Goal: Transaction & Acquisition: Book appointment/travel/reservation

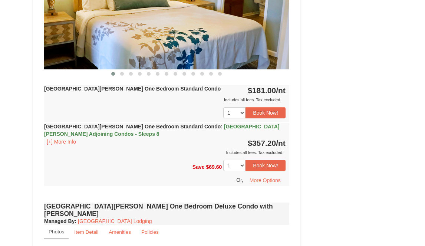
scroll to position [254, 0]
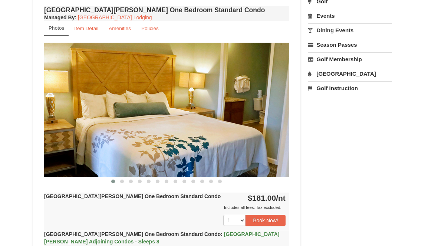
click at [269, 105] on img at bounding box center [166, 110] width 245 height 134
click at [217, 119] on img at bounding box center [166, 110] width 245 height 134
click at [124, 179] on button at bounding box center [122, 181] width 9 height 7
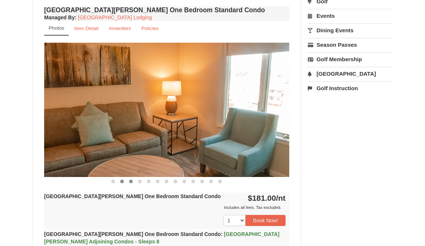
click at [128, 180] on button at bounding box center [130, 181] width 9 height 7
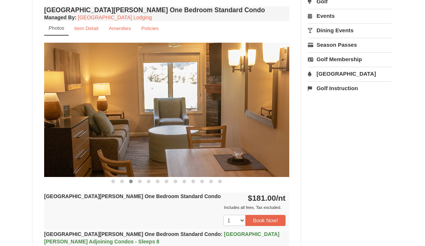
click at [133, 180] on button at bounding box center [130, 181] width 9 height 7
click at [132, 182] on span at bounding box center [131, 181] width 4 height 4
click at [135, 183] on button at bounding box center [139, 181] width 9 height 7
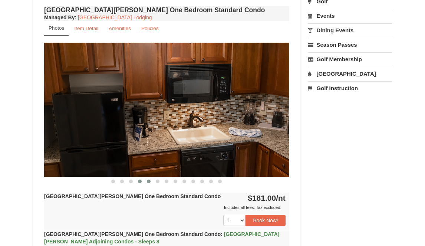
click at [149, 182] on span at bounding box center [149, 181] width 4 height 4
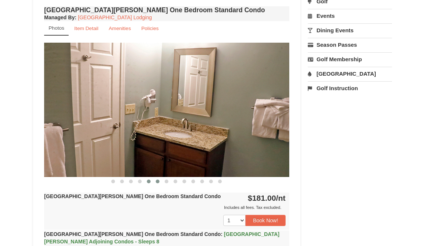
click at [155, 182] on button at bounding box center [157, 181] width 9 height 7
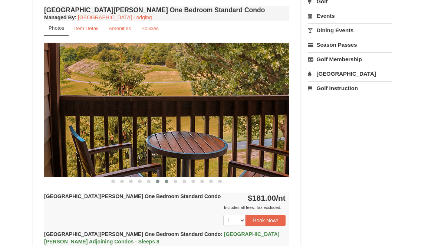
click at [168, 183] on button at bounding box center [166, 181] width 9 height 7
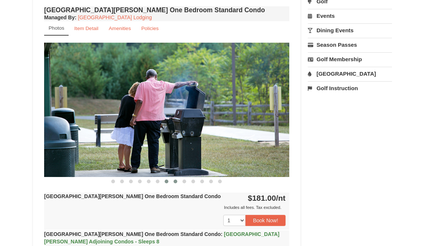
click at [175, 184] on button at bounding box center [175, 181] width 9 height 7
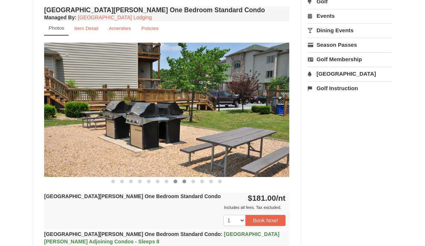
click at [184, 184] on button at bounding box center [184, 181] width 9 height 7
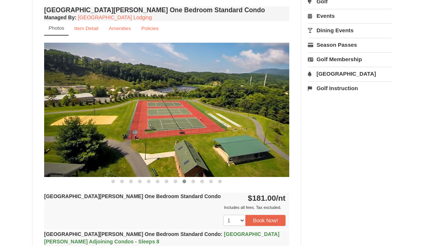
click at [191, 186] on div "[GEOGRAPHIC_DATA][PERSON_NAME] One Bedroom Standard Condo Managed By : Massanut…" at bounding box center [166, 156] width 249 height 304
click at [194, 184] on button at bounding box center [193, 181] width 9 height 7
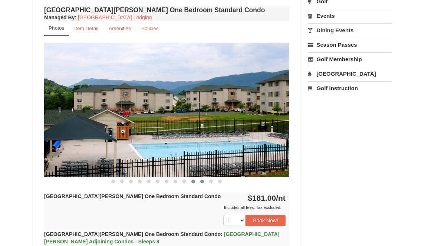
click at [199, 182] on button at bounding box center [202, 181] width 9 height 7
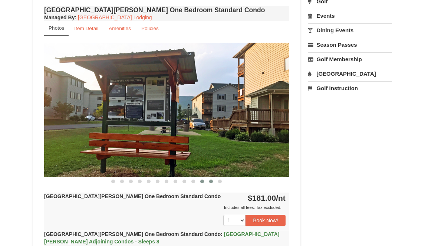
click at [208, 182] on button at bounding box center [211, 181] width 9 height 7
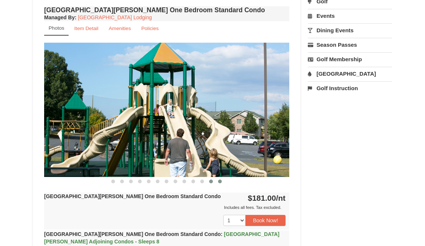
click at [222, 182] on button at bounding box center [219, 181] width 9 height 7
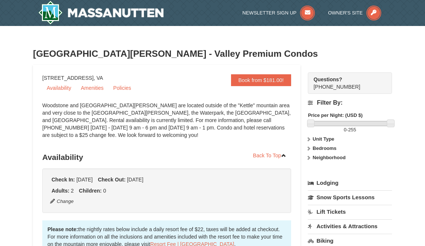
scroll to position [0, 0]
